Goal: Transaction & Acquisition: Download file/media

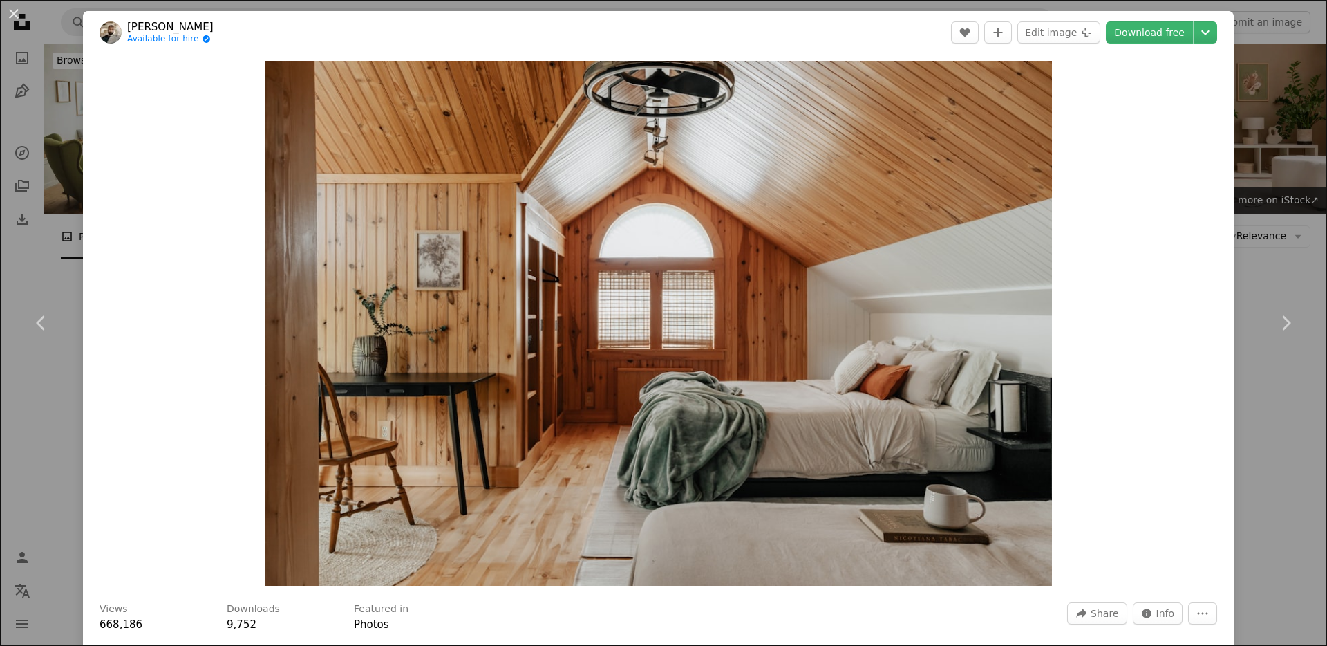
scroll to position [376, 0]
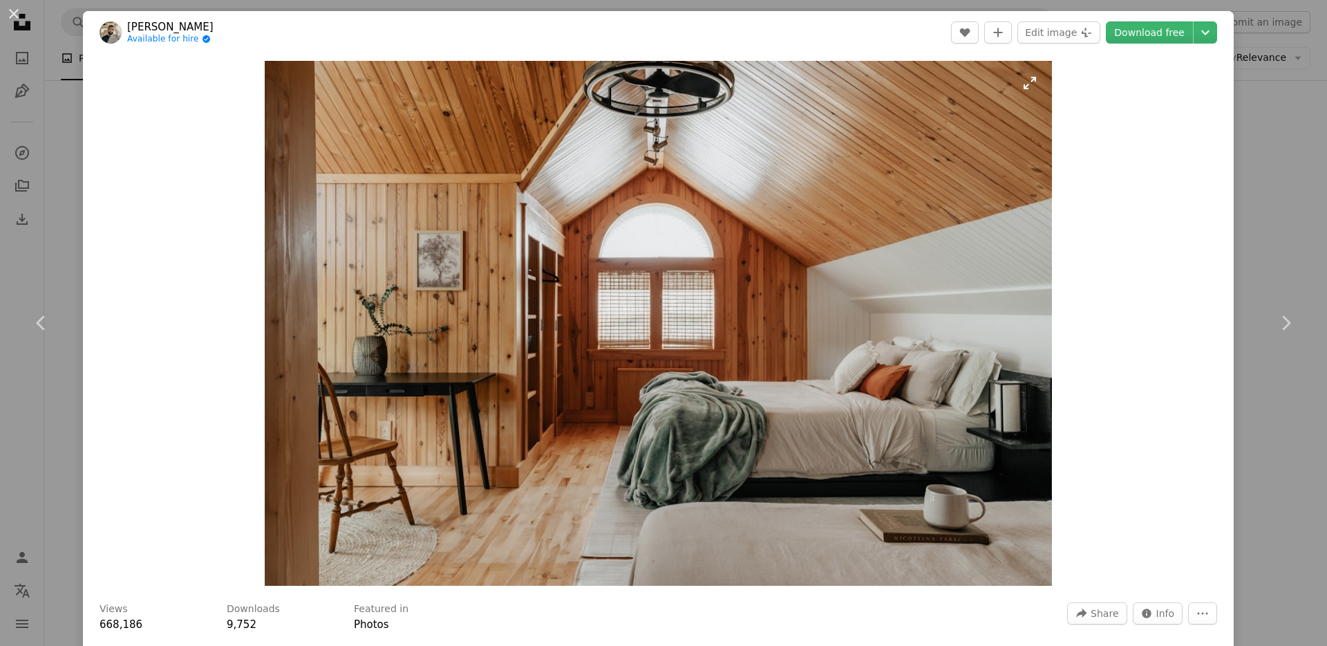
click at [945, 502] on img "Zoom in on this image" at bounding box center [658, 323] width 787 height 525
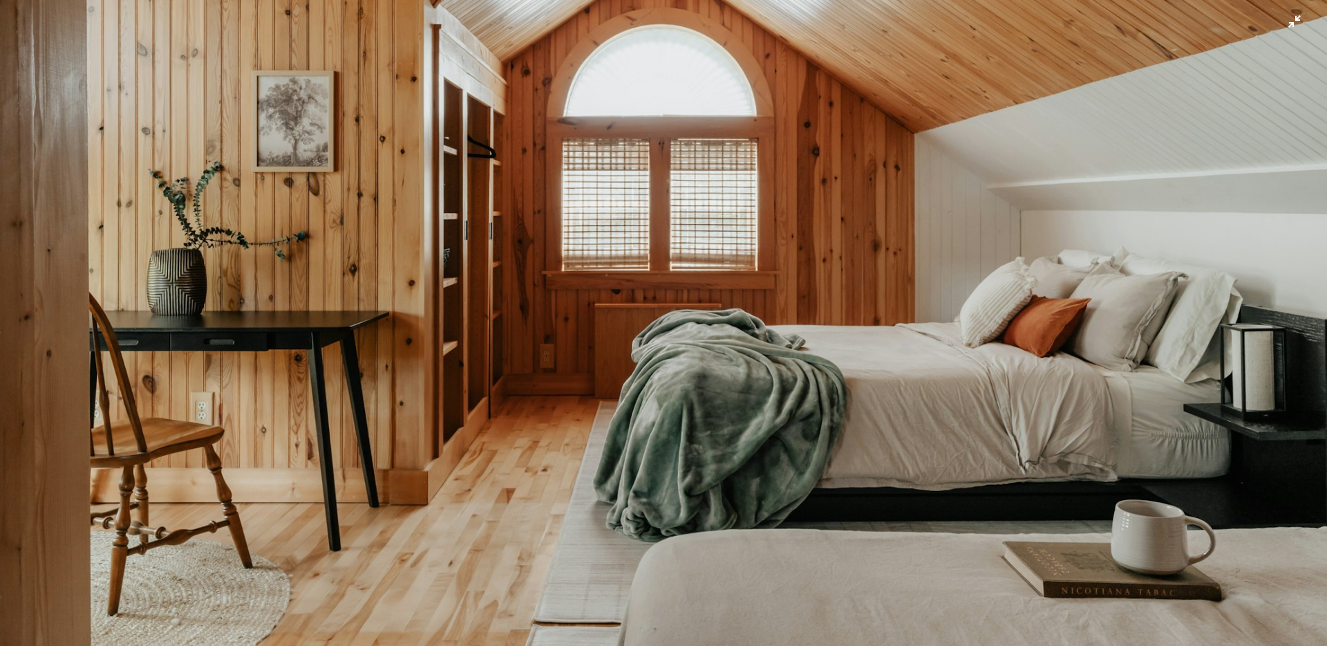
scroll to position [191, 0]
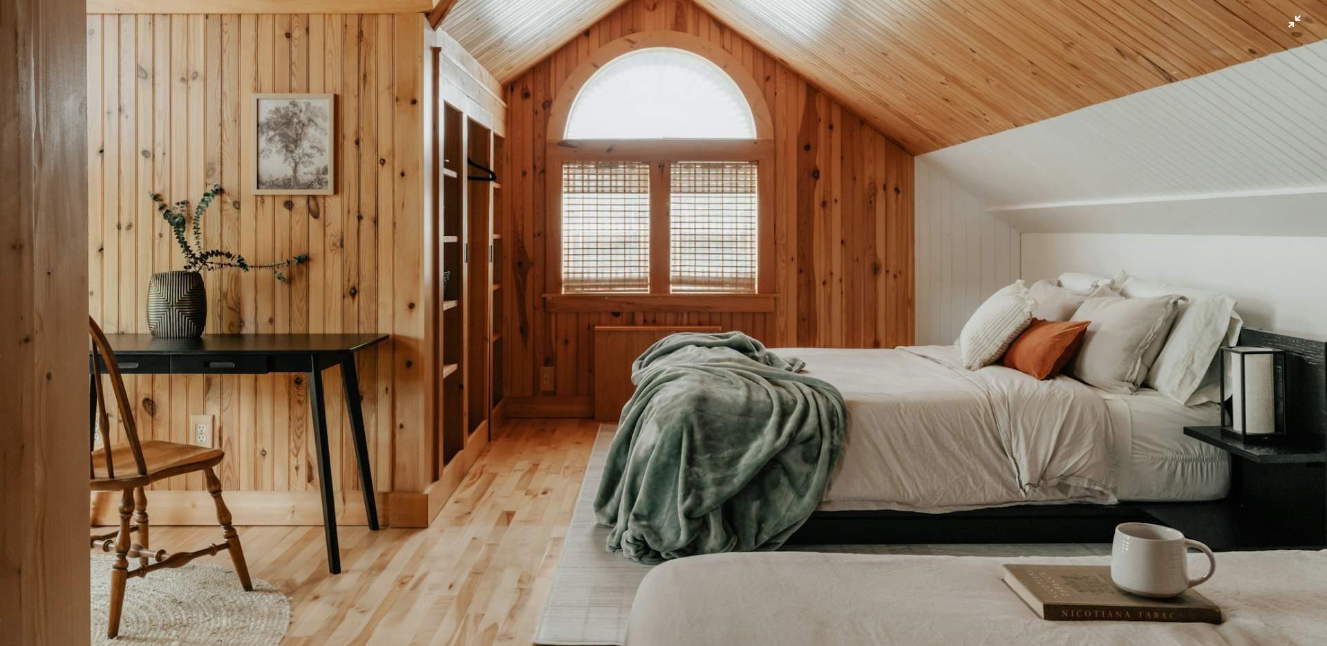
click at [1298, 21] on img "Zoom out on this image" at bounding box center [663, 251] width 1329 height 886
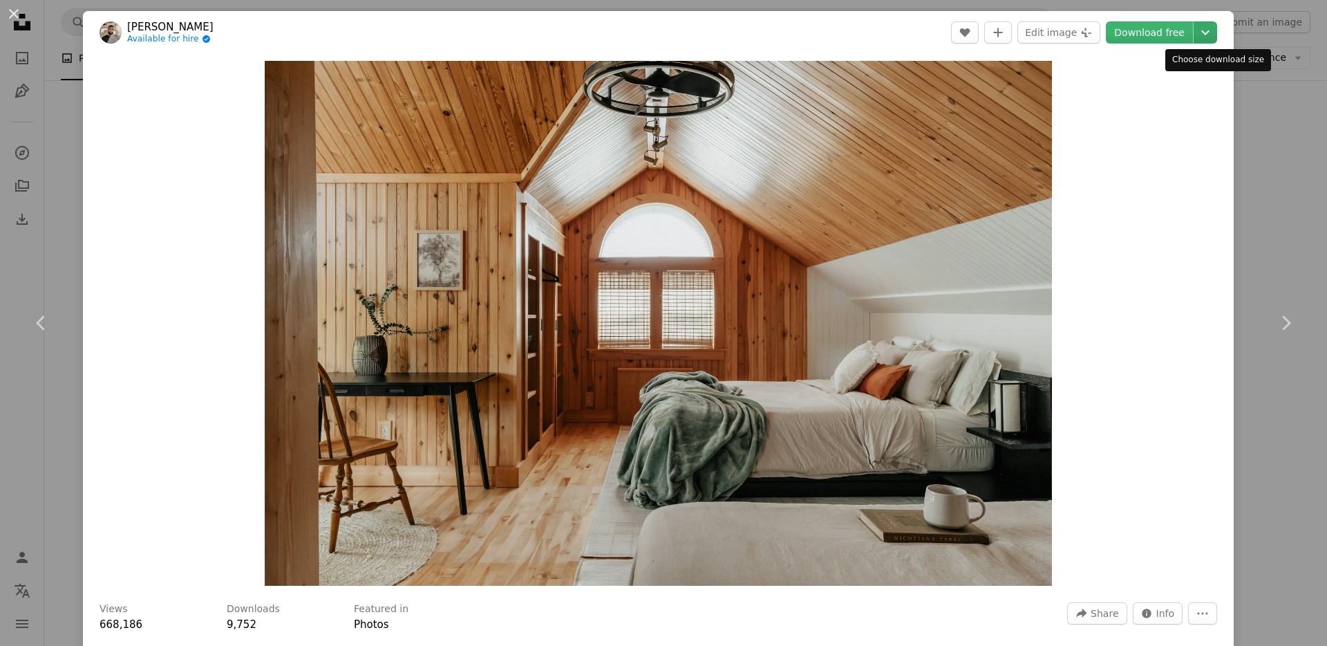
click at [1217, 31] on icon "Chevron down" at bounding box center [1206, 32] width 22 height 17
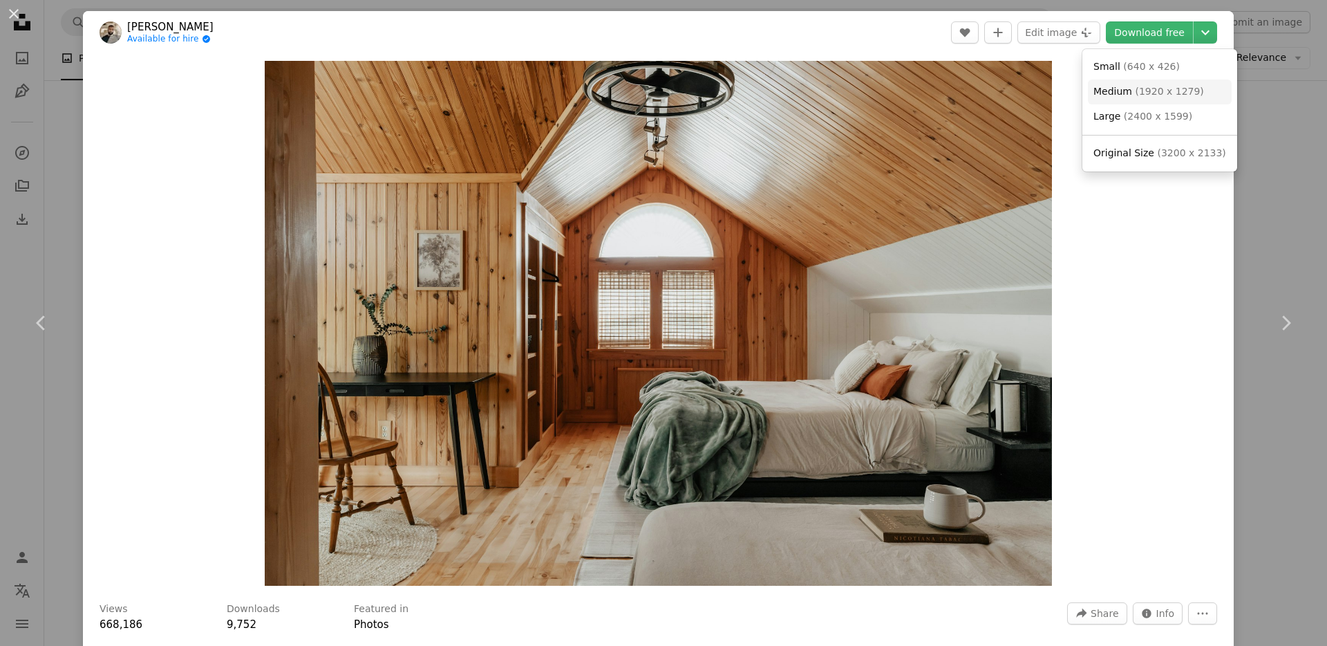
click at [1154, 100] on link "Medium ( 1920 x 1279 )" at bounding box center [1160, 91] width 144 height 25
